Goal: Information Seeking & Learning: Learn about a topic

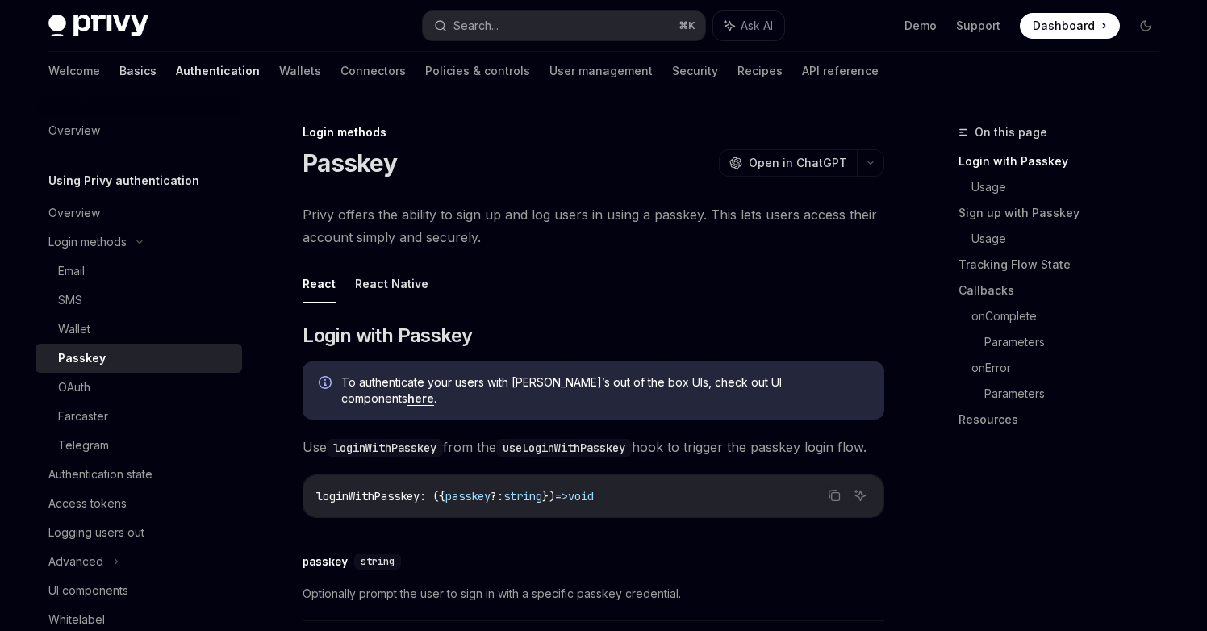
click at [119, 60] on link "Basics" at bounding box center [137, 71] width 37 height 39
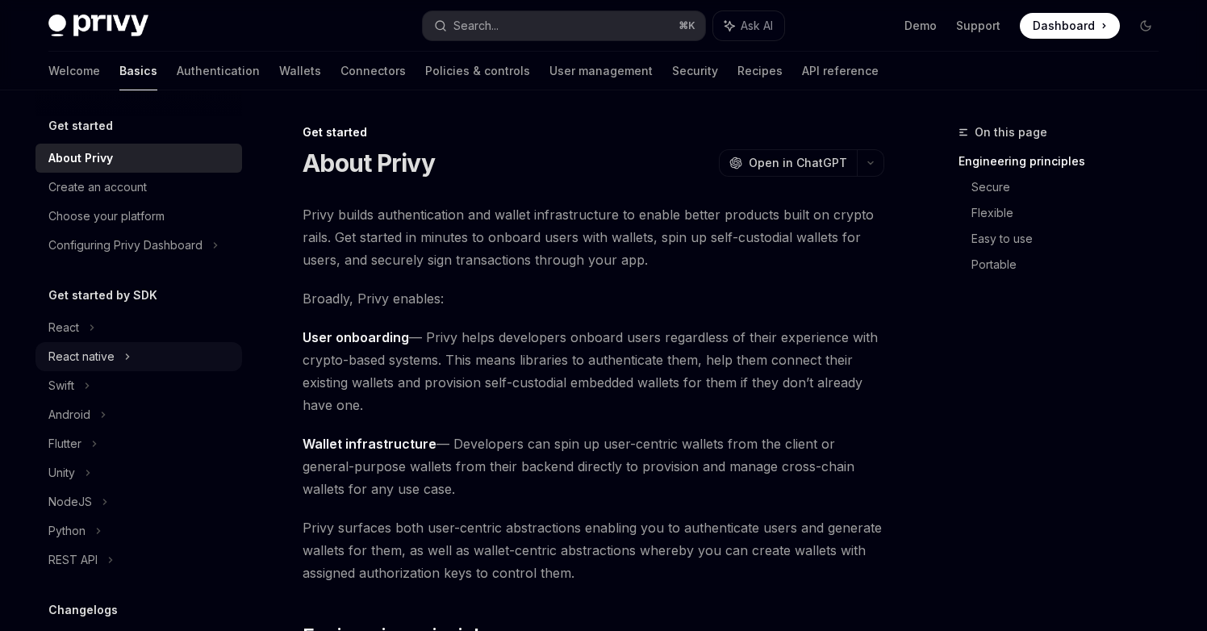
click at [73, 358] on div "React native" at bounding box center [81, 356] width 66 height 19
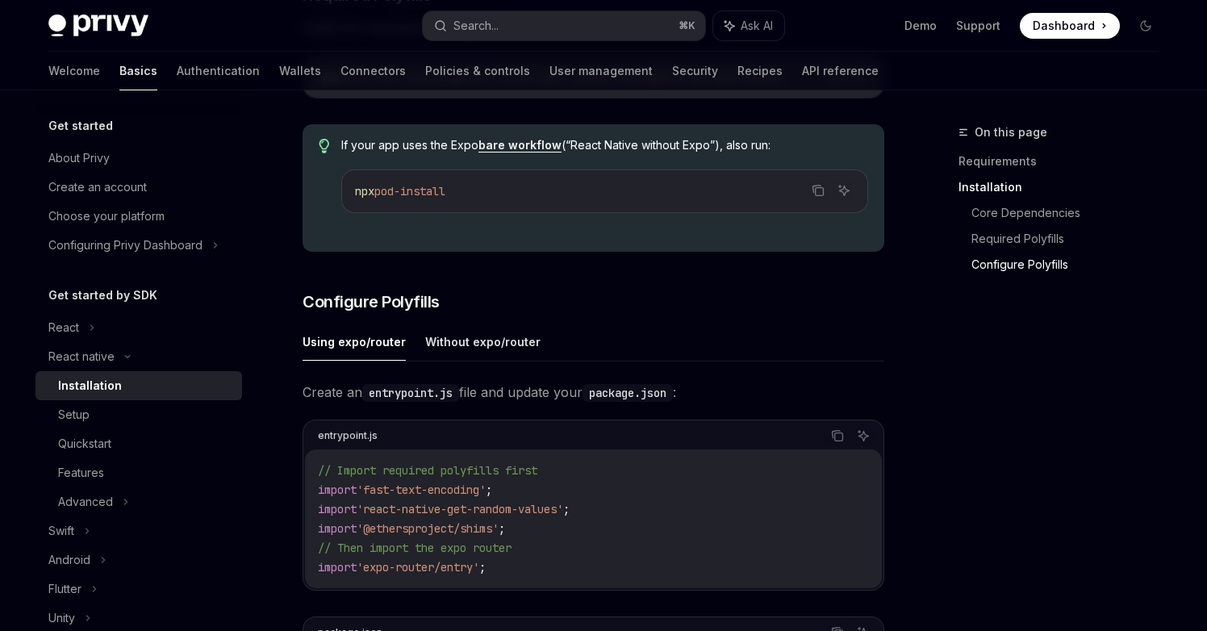
scroll to position [416, 0]
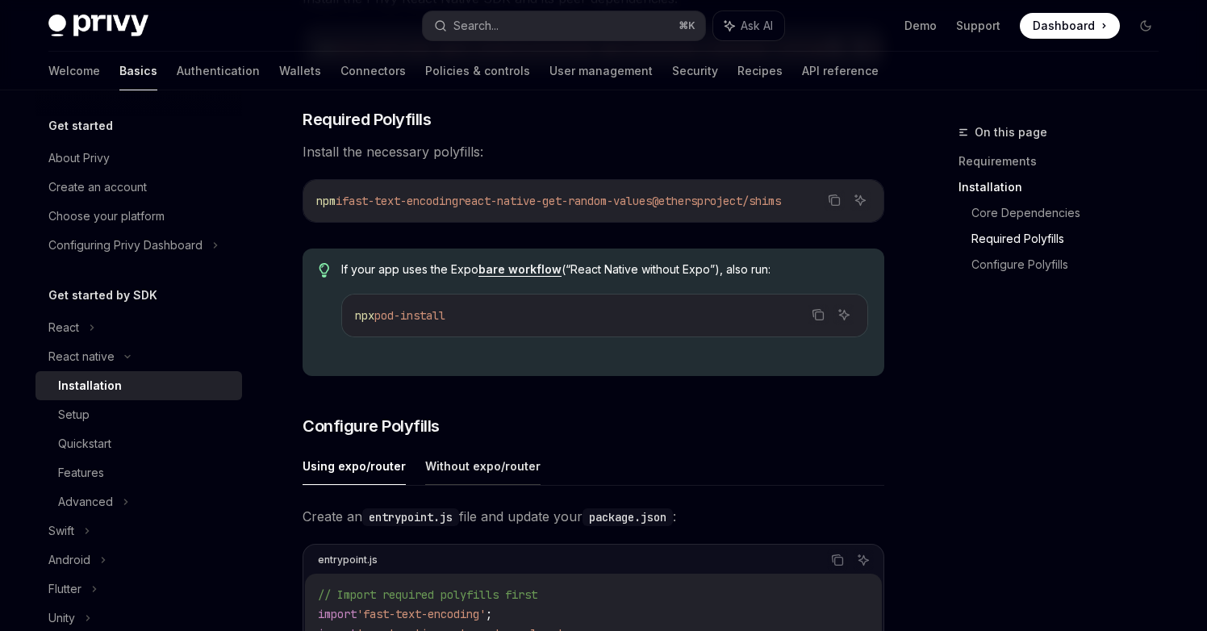
click at [496, 481] on button "Without expo/router" at bounding box center [482, 466] width 115 height 38
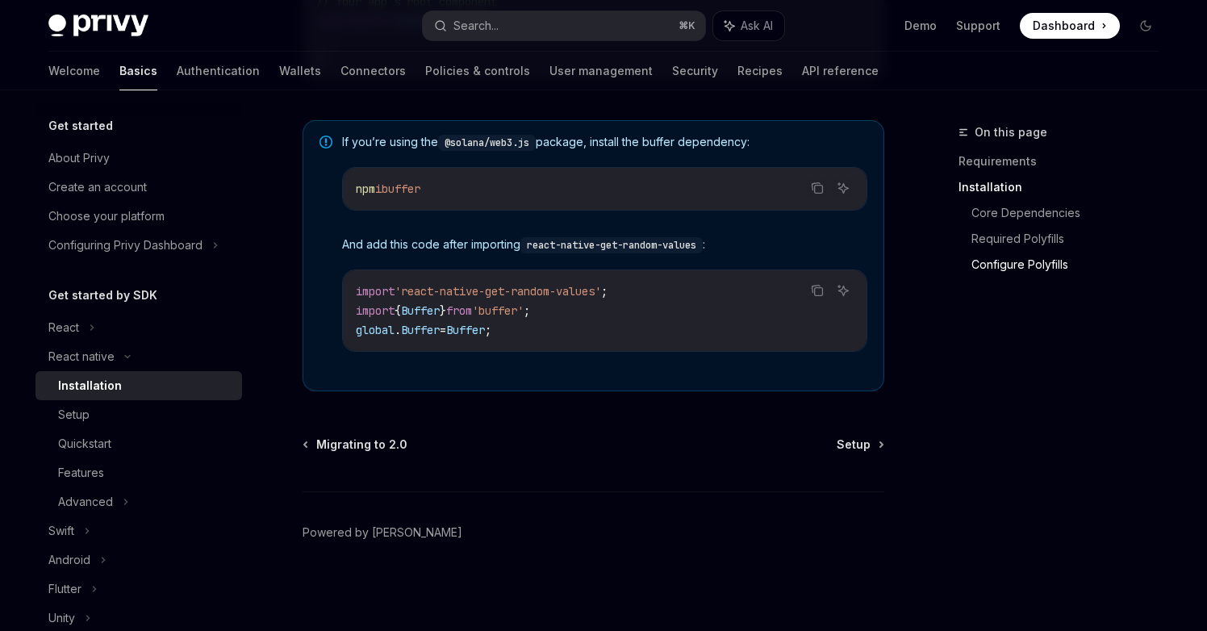
scroll to position [1141, 0]
click at [843, 444] on span "Setup" at bounding box center [854, 444] width 34 height 16
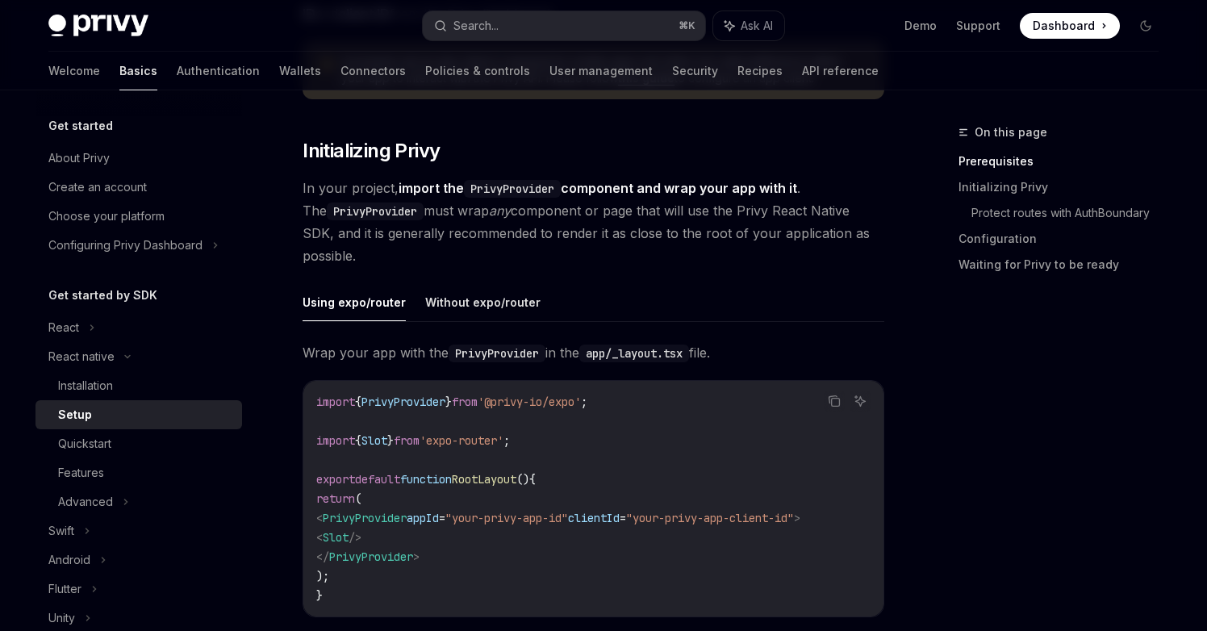
scroll to position [264, 0]
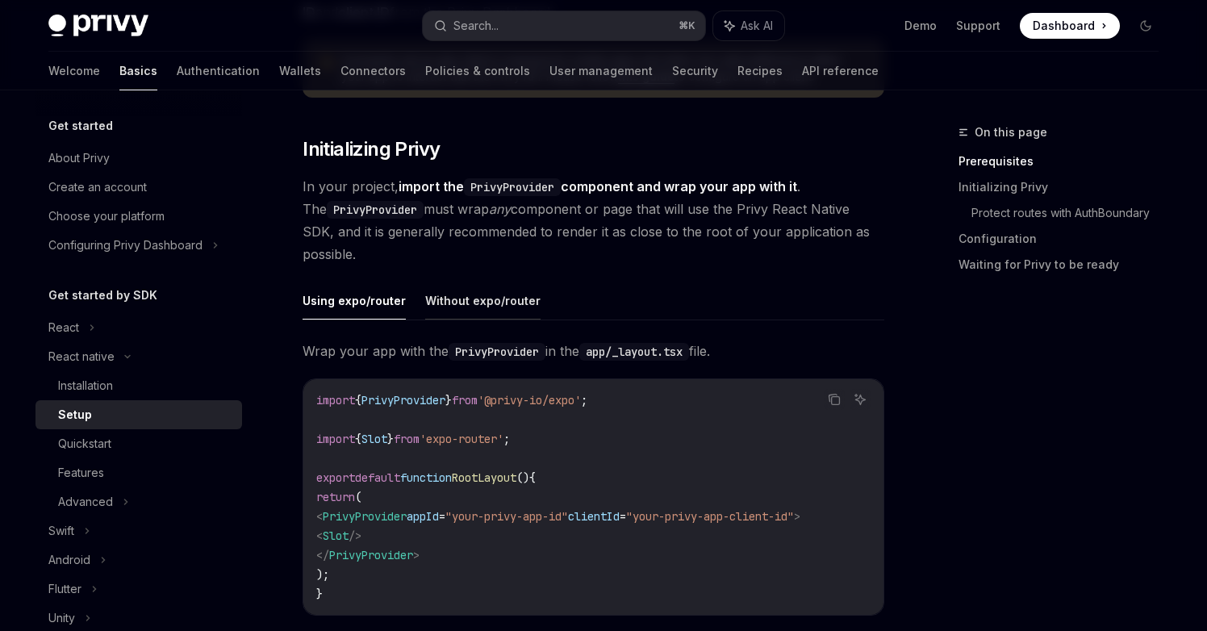
click at [465, 300] on button "Without expo/router" at bounding box center [482, 301] width 115 height 38
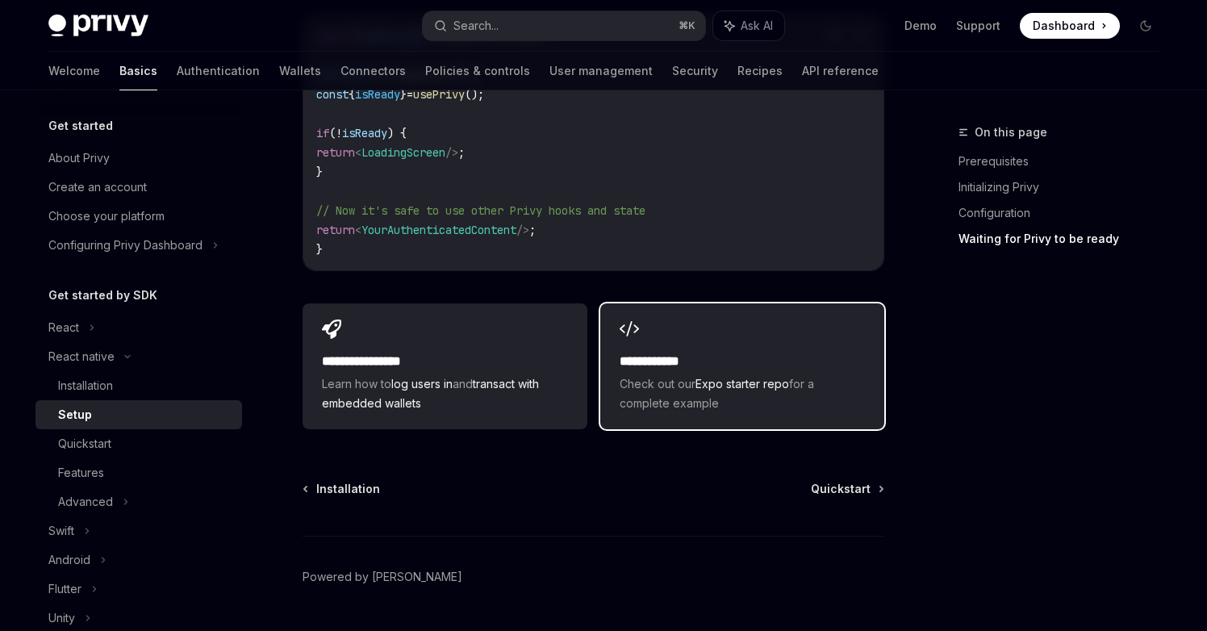
scroll to position [1525, 0]
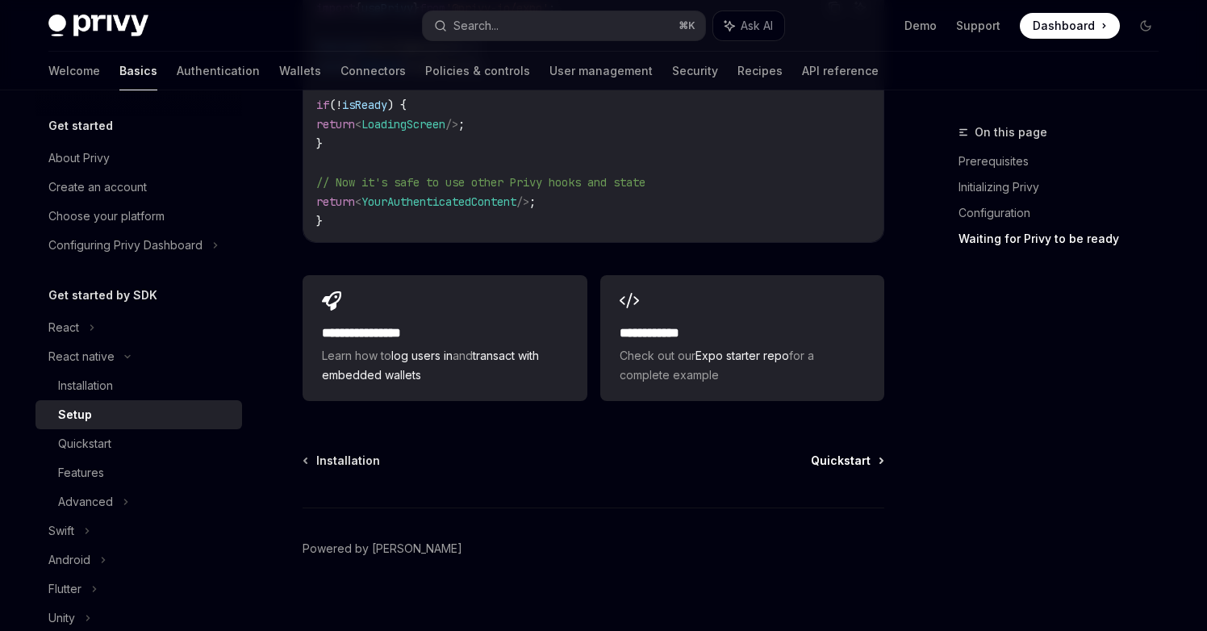
click at [842, 453] on span "Quickstart" at bounding box center [841, 461] width 60 height 16
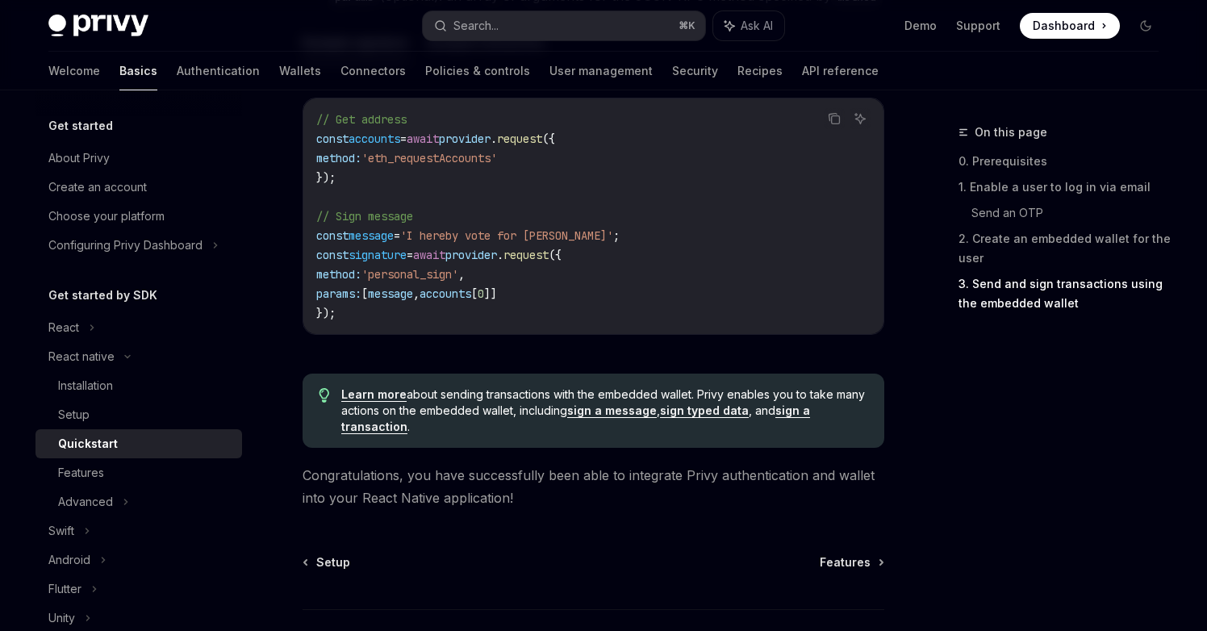
scroll to position [2408, 0]
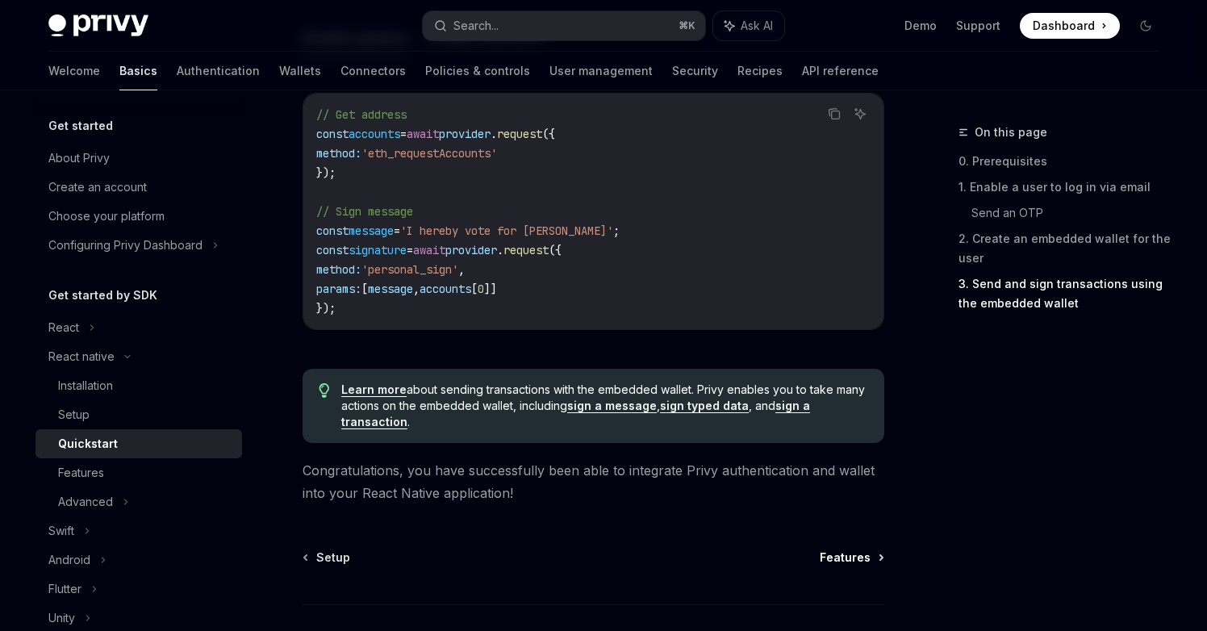
click at [867, 549] on span "Features" at bounding box center [845, 557] width 51 height 16
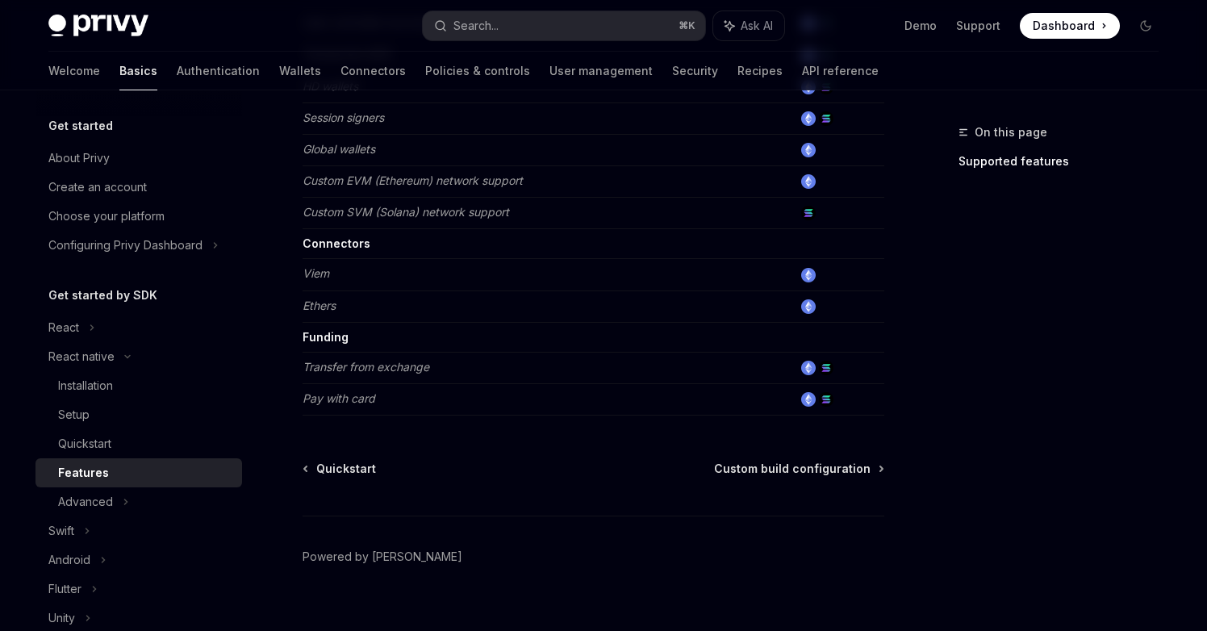
scroll to position [866, 0]
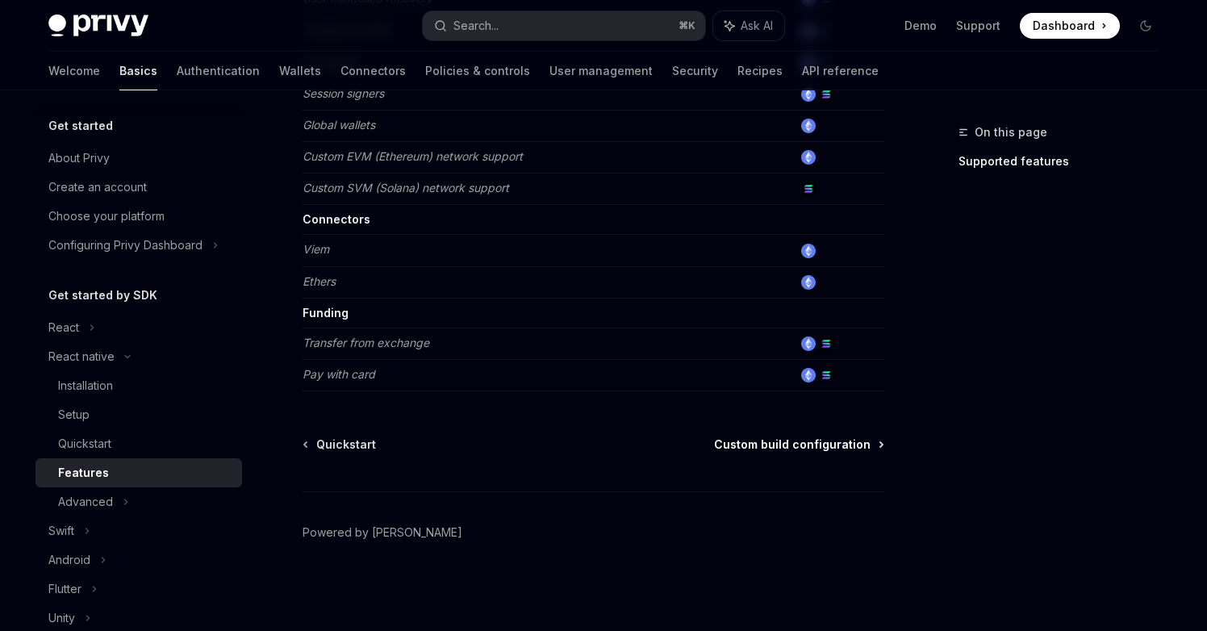
click at [828, 442] on span "Custom build configuration" at bounding box center [792, 444] width 156 height 16
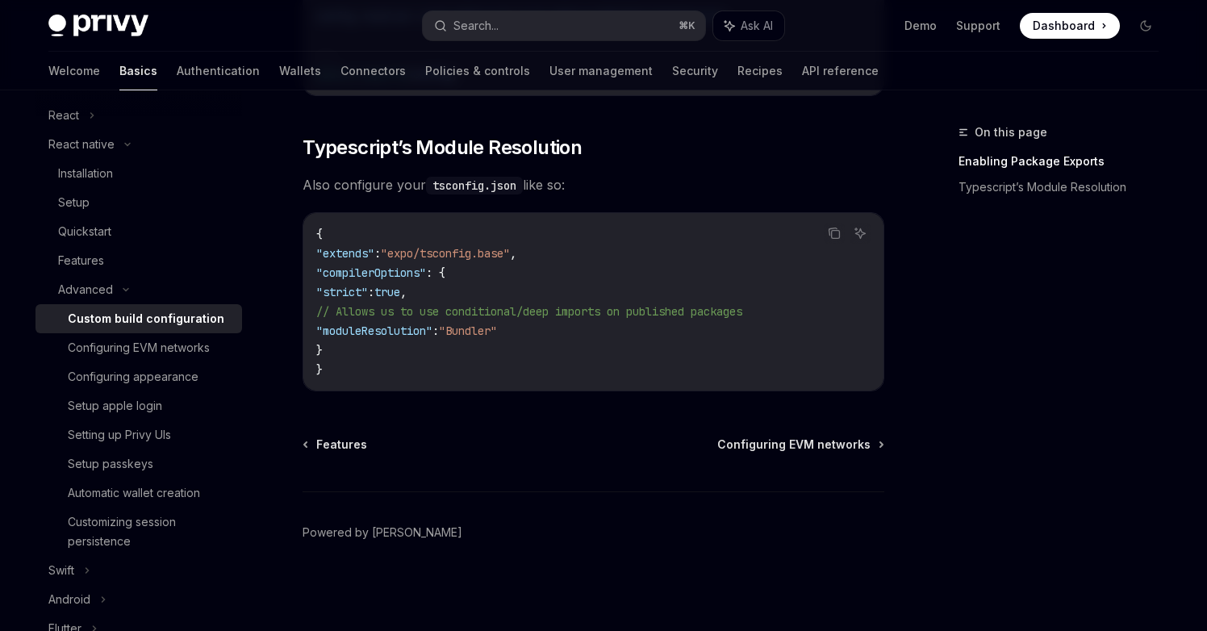
scroll to position [221, 0]
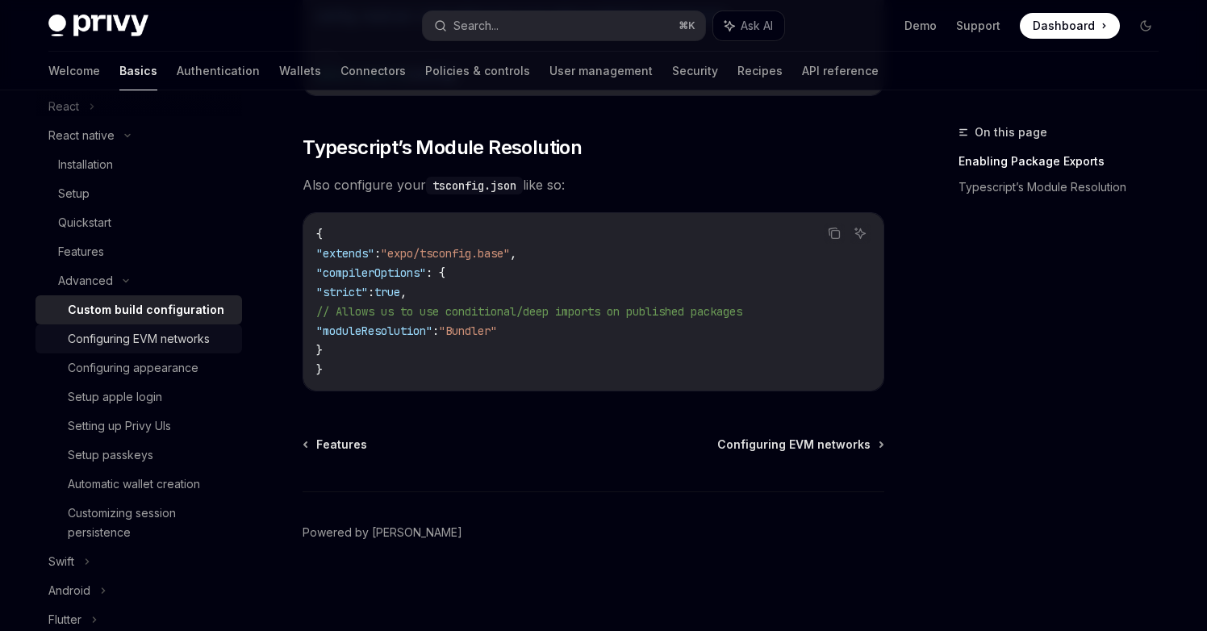
click at [159, 352] on link "Configuring EVM networks" at bounding box center [138, 338] width 207 height 29
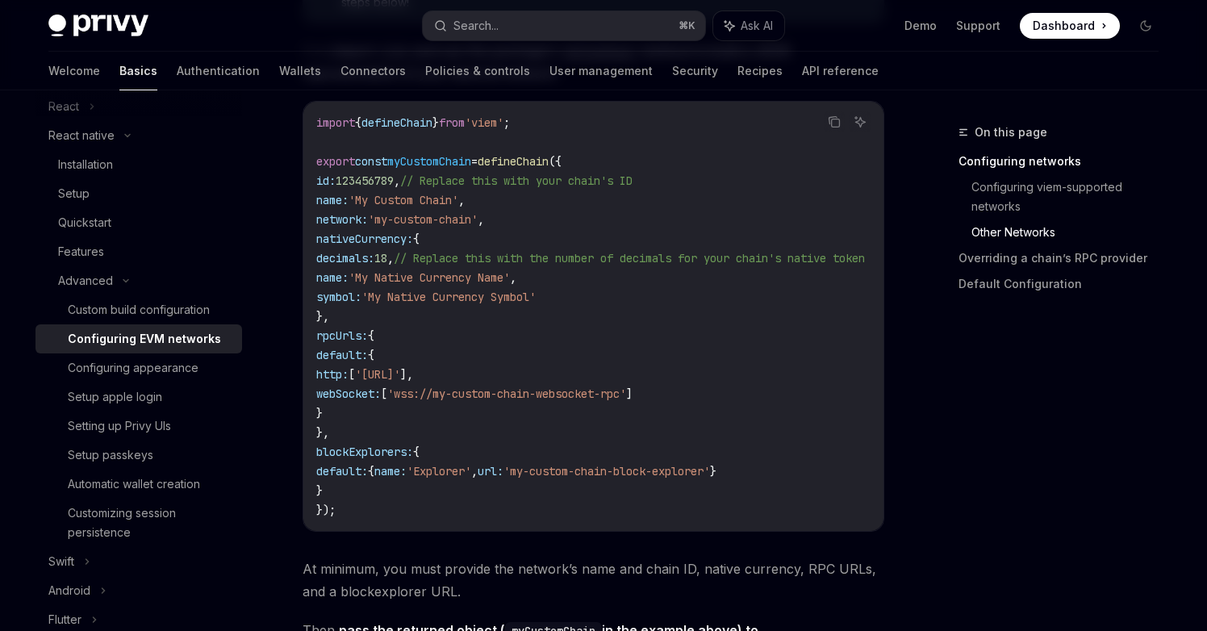
scroll to position [1170, 0]
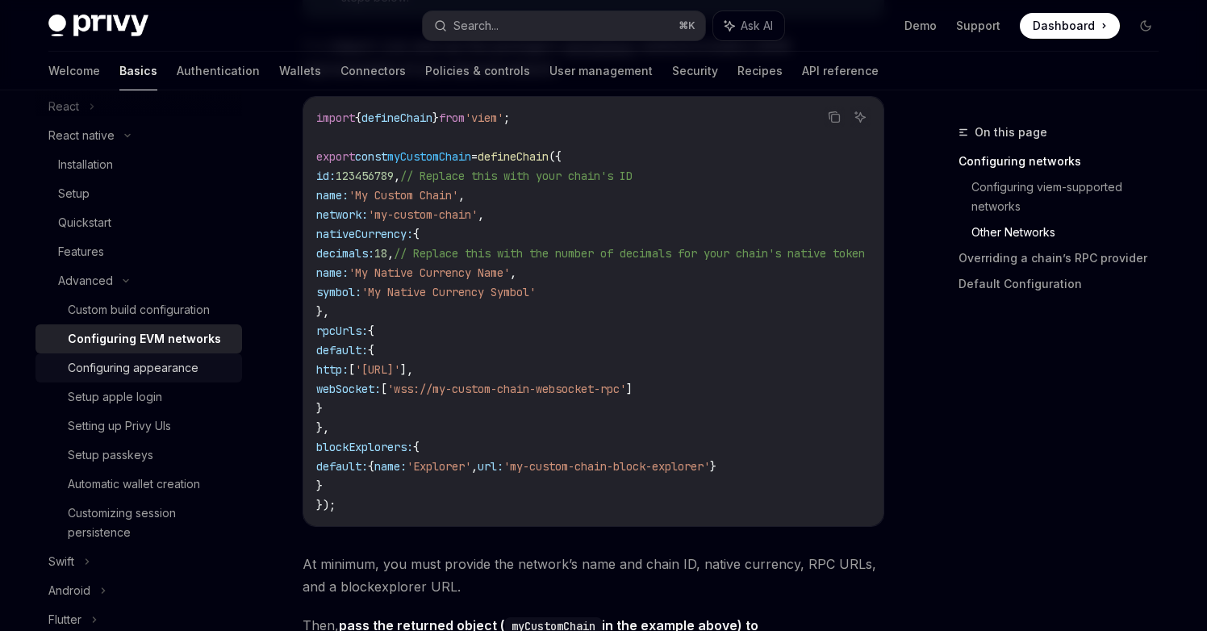
click at [112, 369] on div "Configuring appearance" at bounding box center [133, 367] width 131 height 19
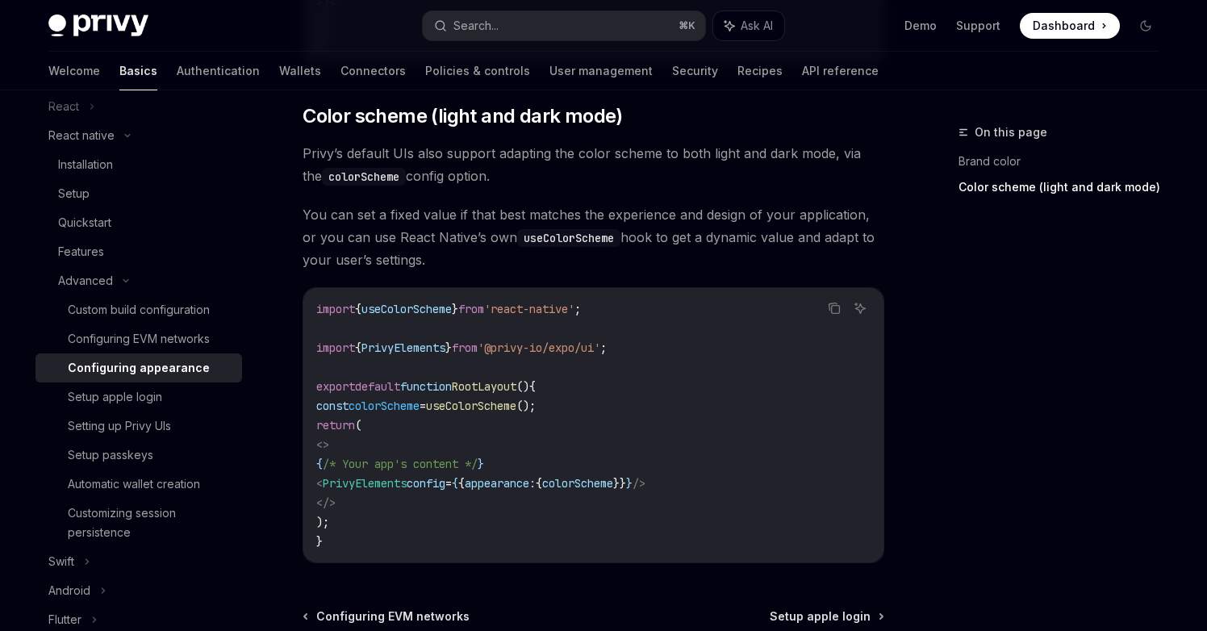
scroll to position [607, 0]
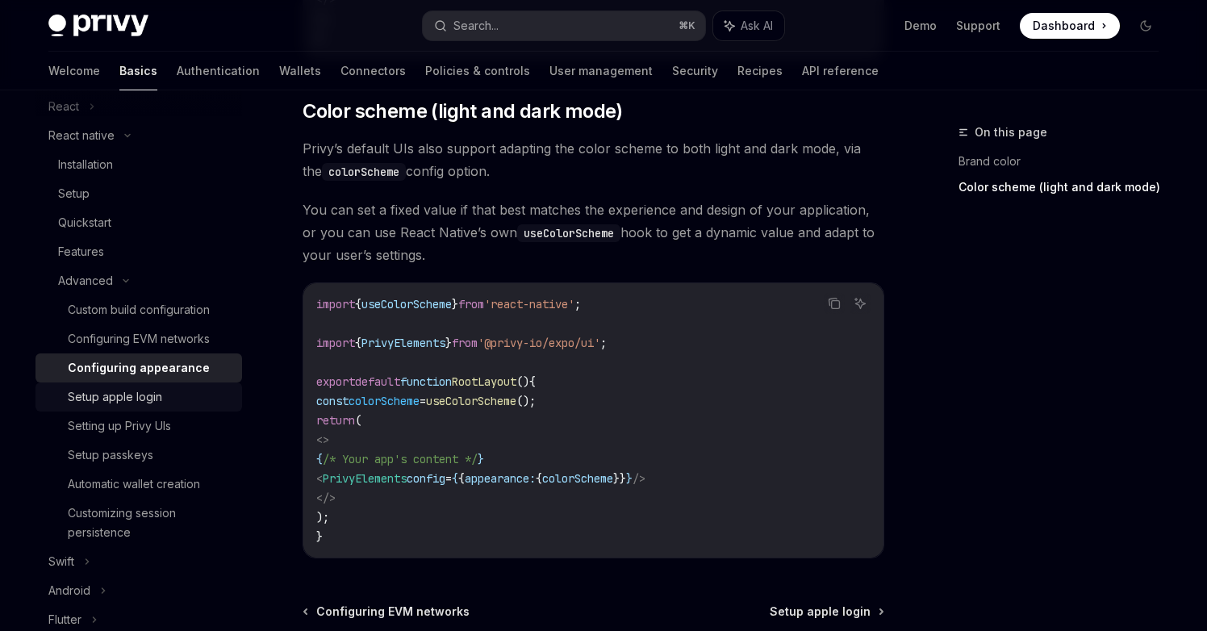
click at [205, 392] on div "Setup apple login" at bounding box center [150, 396] width 165 height 19
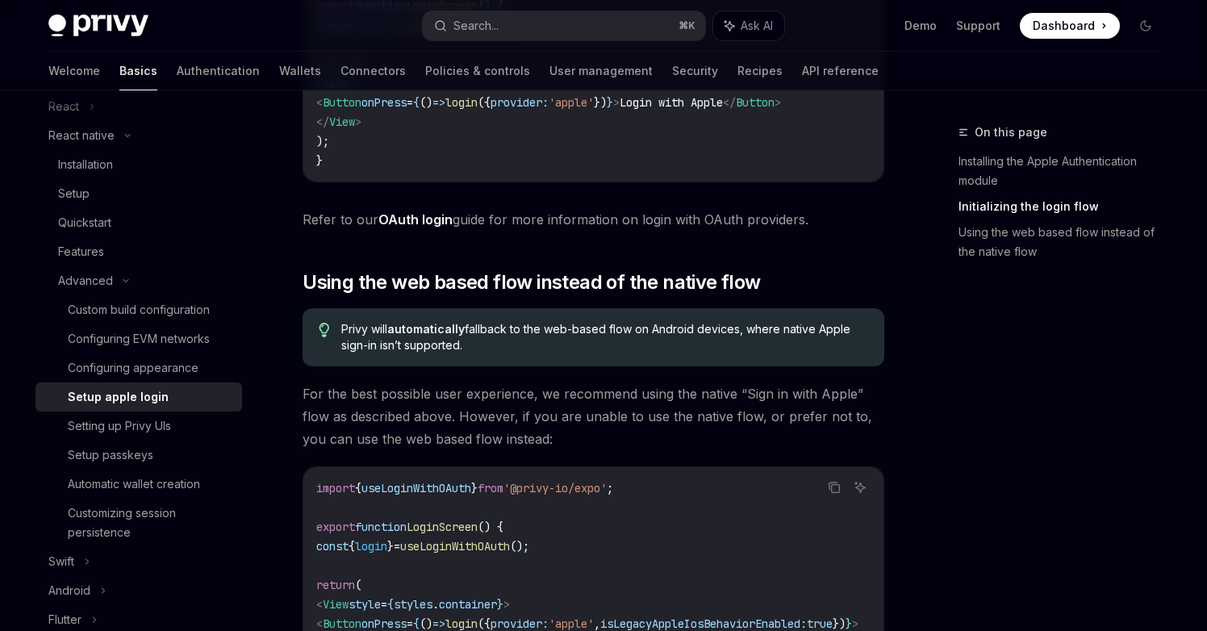
scroll to position [1033, 0]
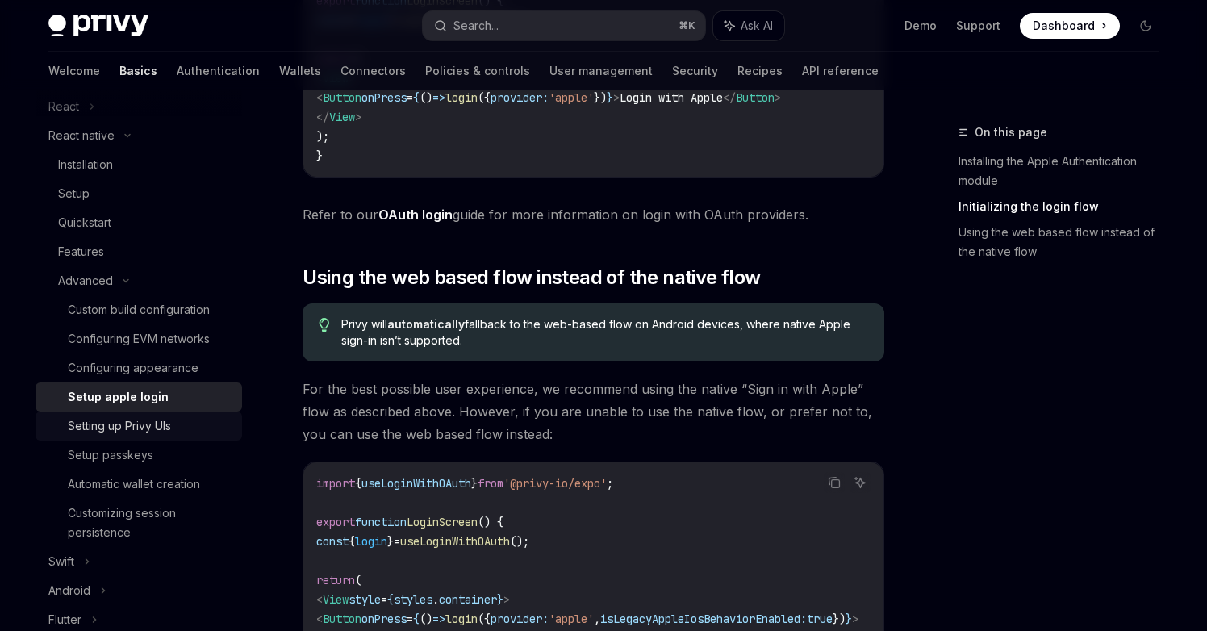
click at [167, 424] on div "Setting up Privy UIs" at bounding box center [119, 425] width 103 height 19
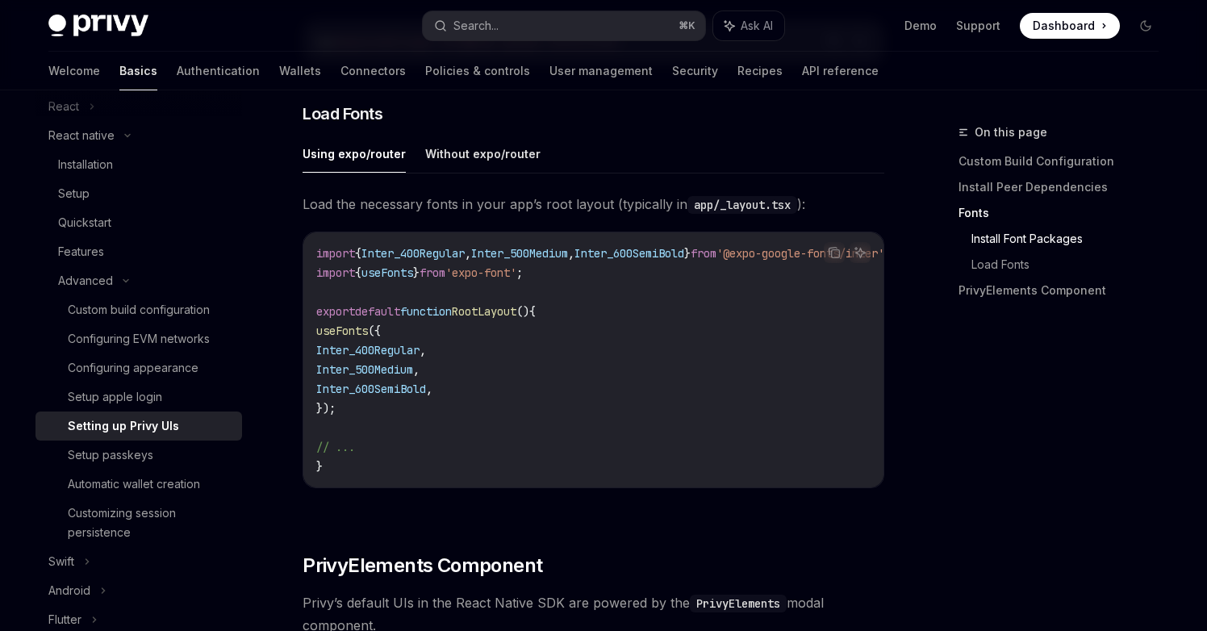
scroll to position [768, 0]
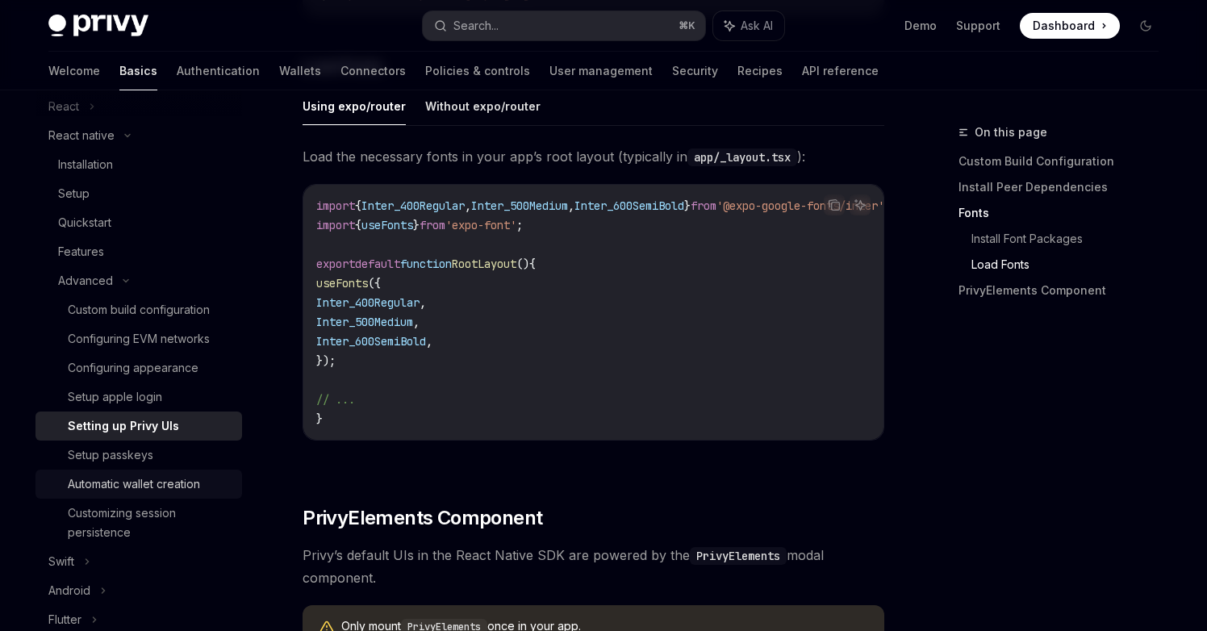
click at [160, 474] on div "Automatic wallet creation" at bounding box center [134, 483] width 132 height 19
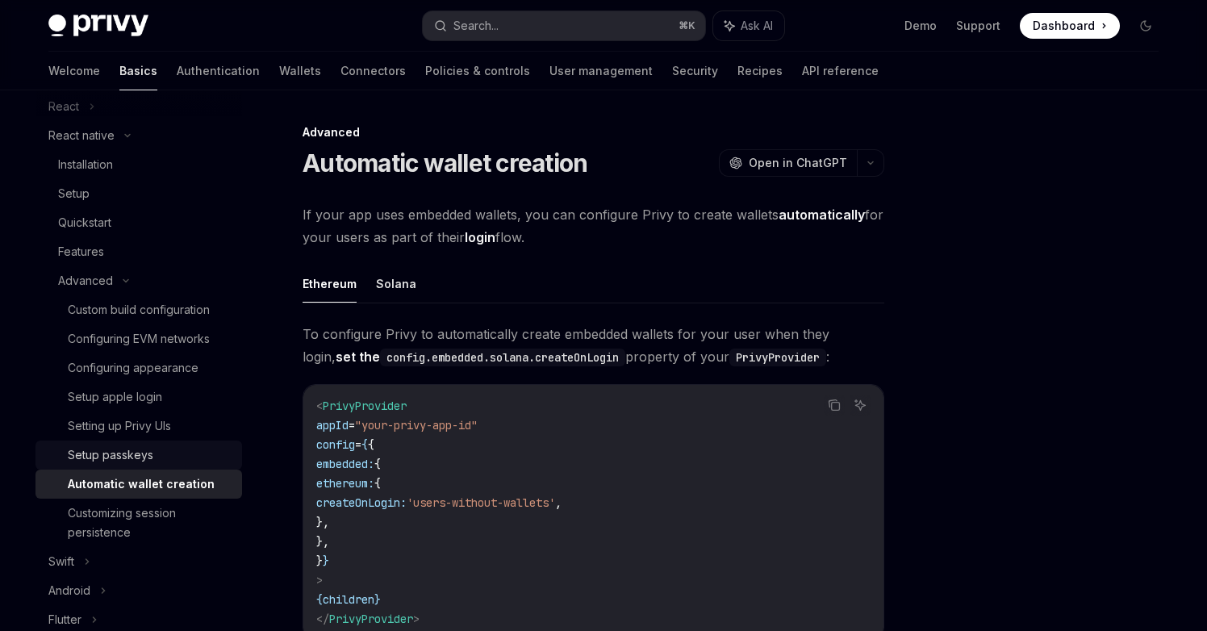
click at [171, 457] on div "Setup passkeys" at bounding box center [150, 454] width 165 height 19
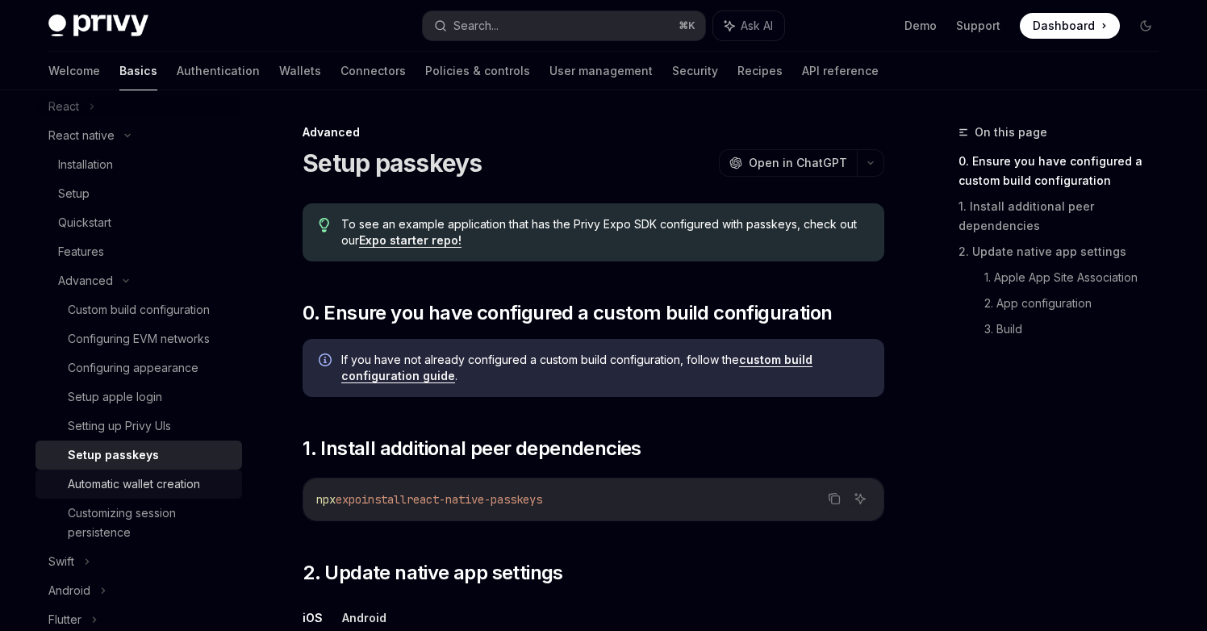
click at [173, 481] on div "Automatic wallet creation" at bounding box center [134, 483] width 132 height 19
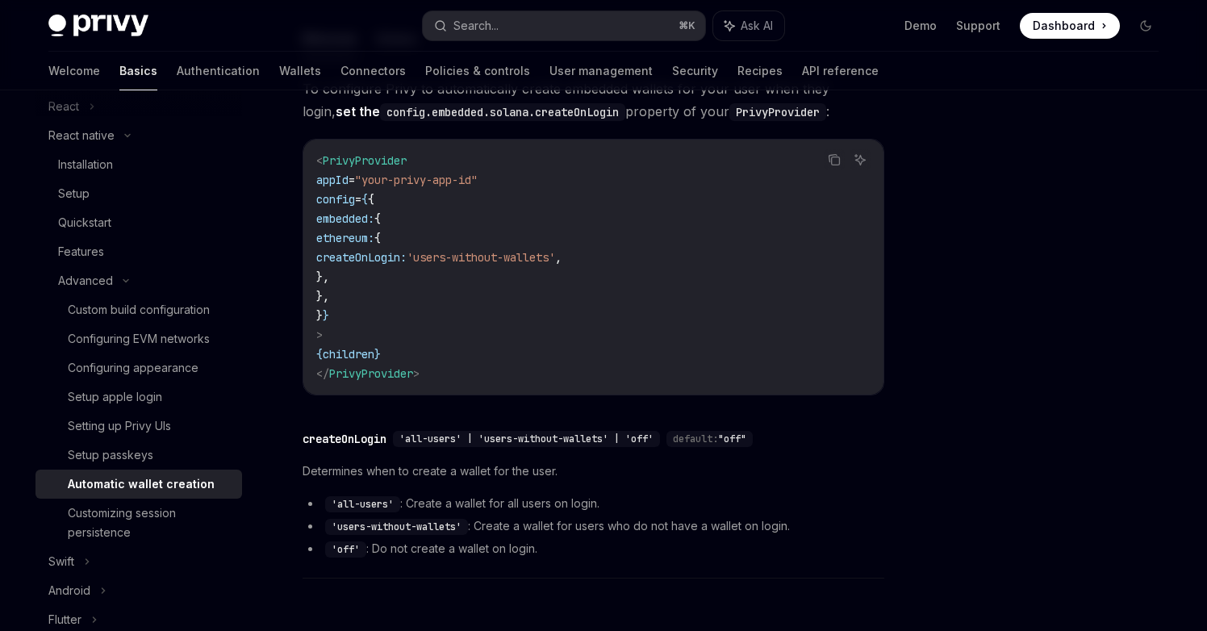
scroll to position [248, 0]
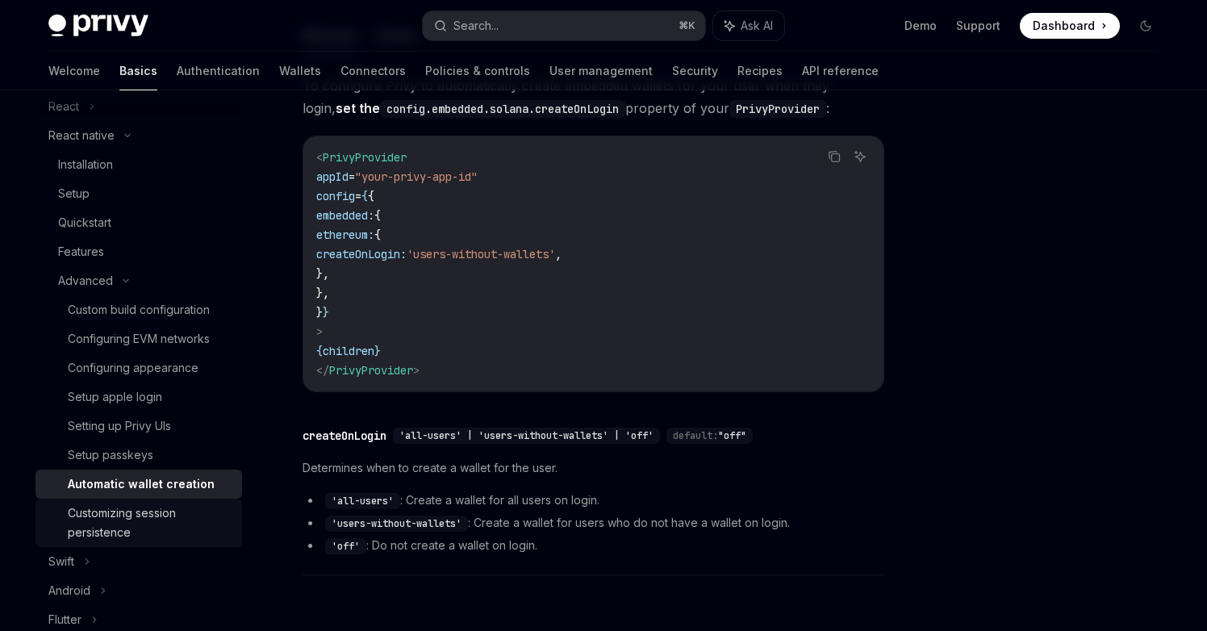
click at [159, 503] on div "Customizing session persistence" at bounding box center [150, 522] width 165 height 39
type textarea "*"
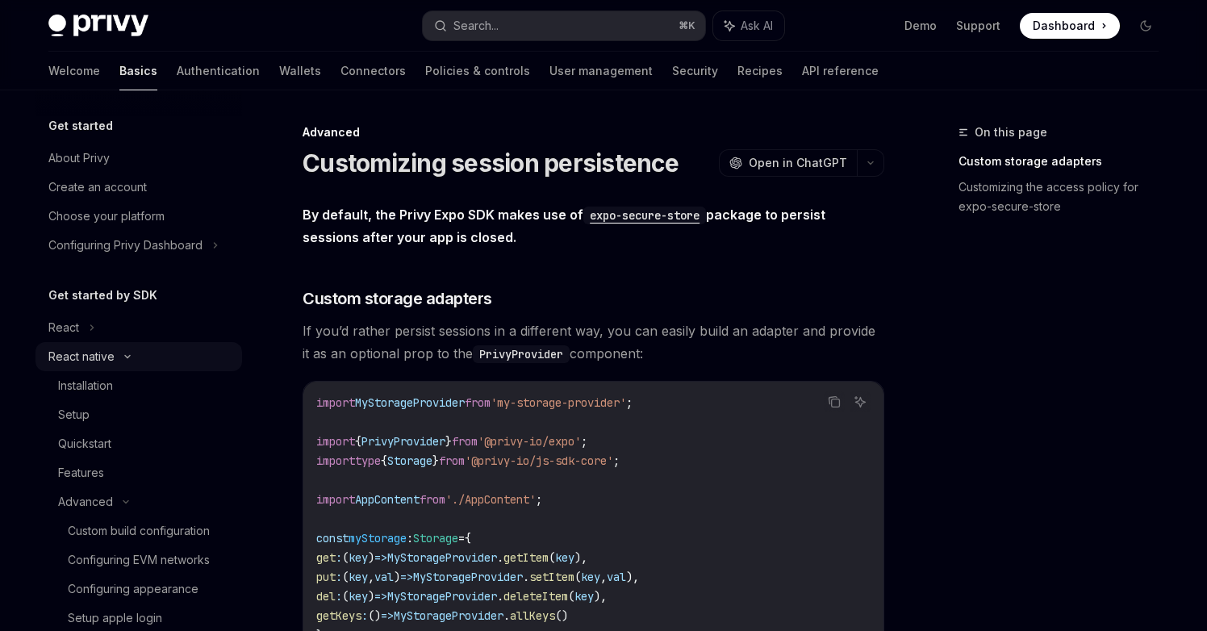
click at [123, 359] on icon at bounding box center [127, 356] width 19 height 6
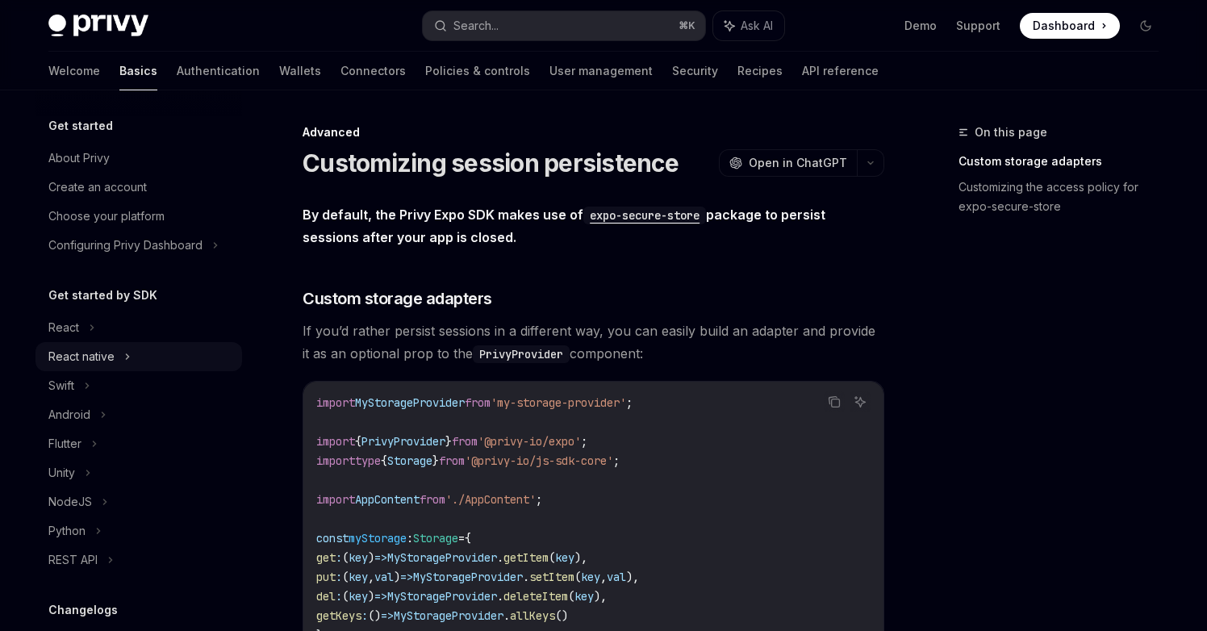
click at [124, 359] on icon at bounding box center [127, 356] width 6 height 19
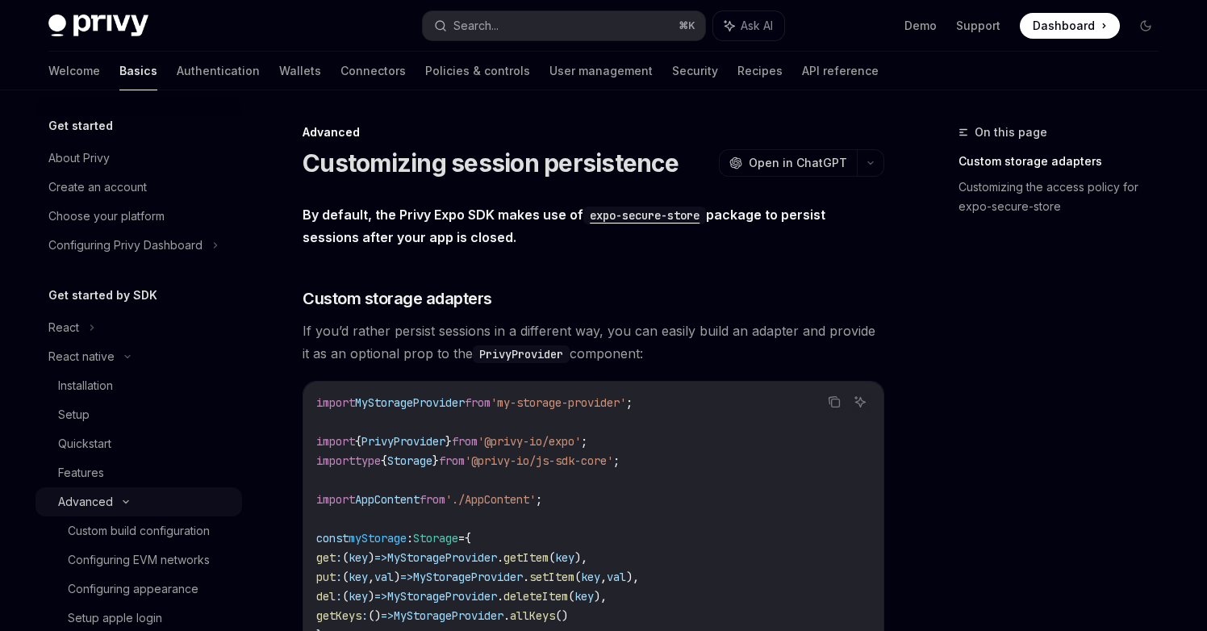
click at [123, 505] on div "Advanced" at bounding box center [138, 501] width 207 height 29
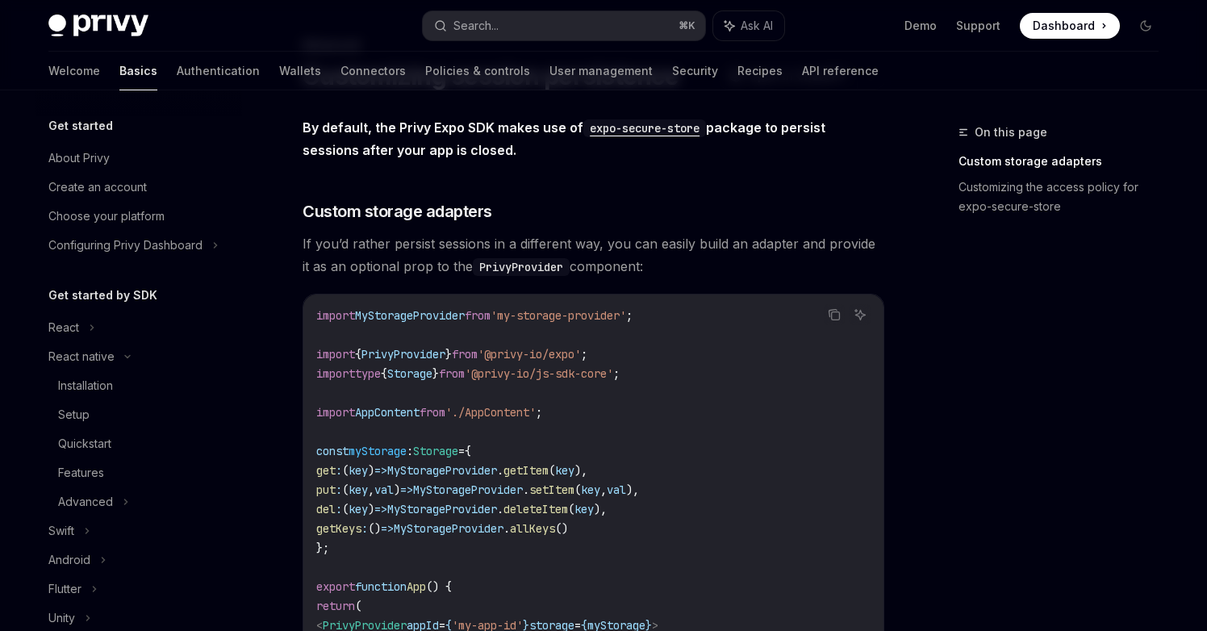
scroll to position [91, 0]
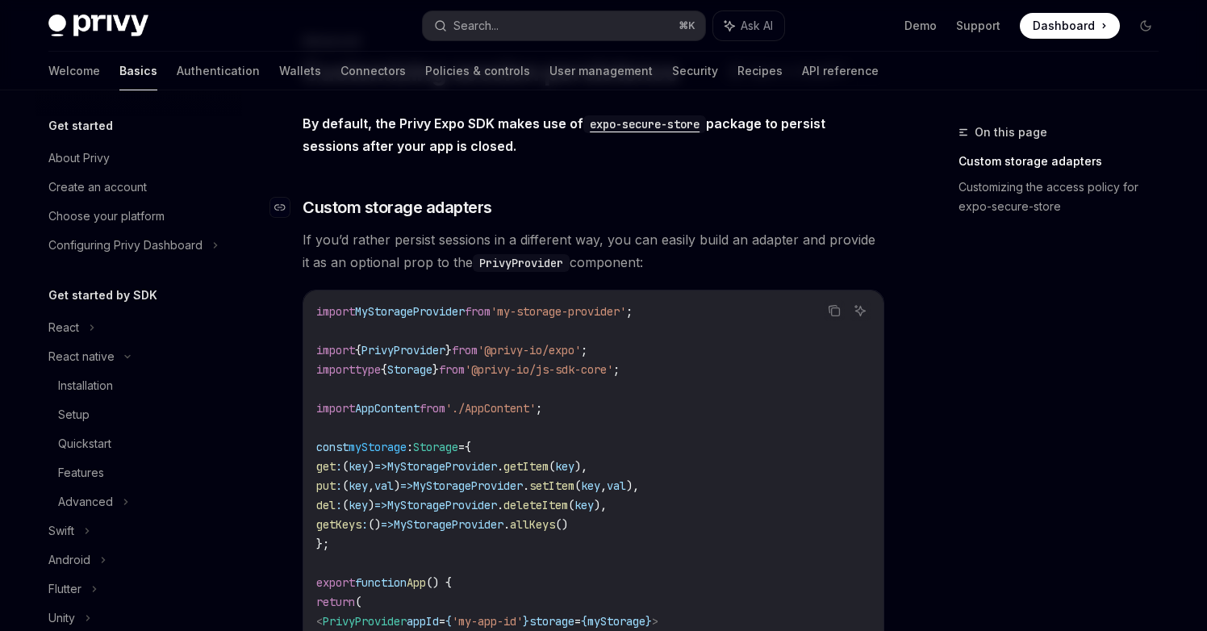
click at [758, 207] on h3 "​ Custom storage adapters" at bounding box center [593, 207] width 582 height 23
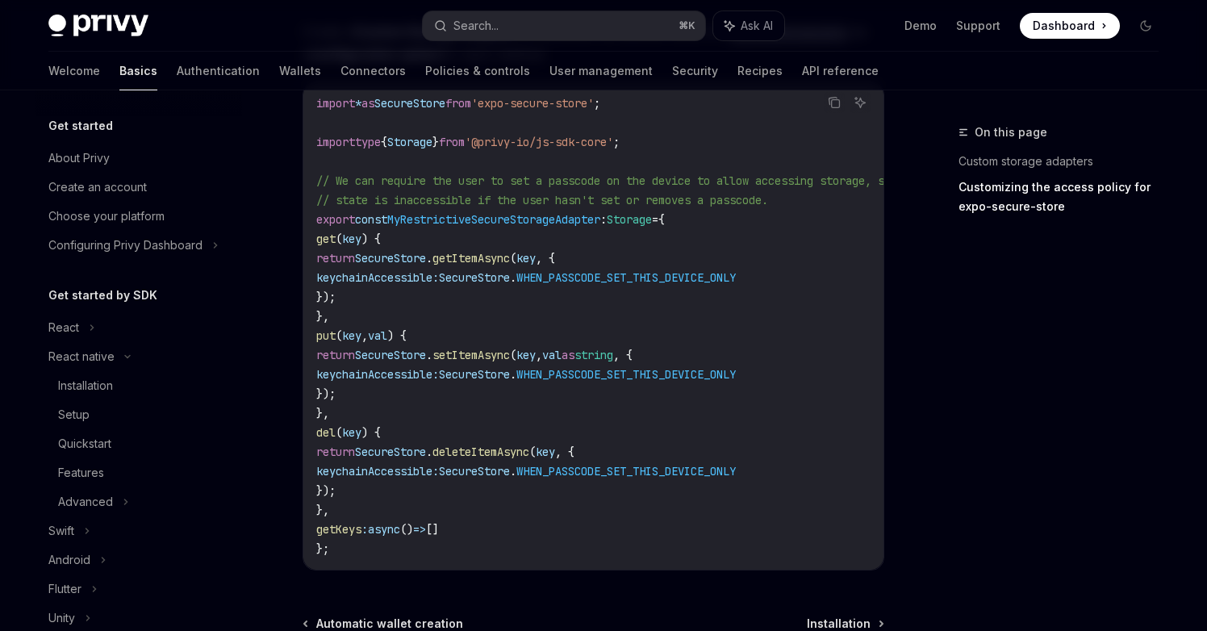
scroll to position [993, 0]
